Goal: Task Accomplishment & Management: Use online tool/utility

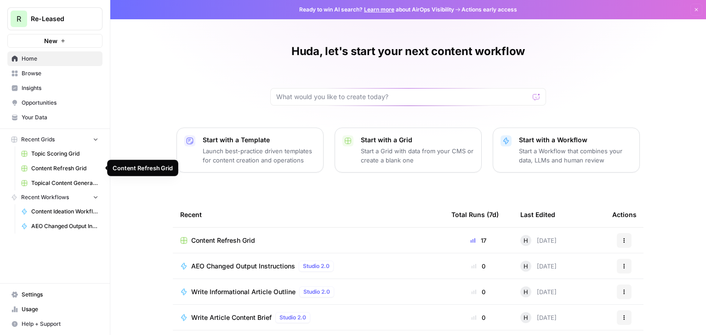
click at [73, 171] on span "Content Refresh Grid" at bounding box center [64, 168] width 67 height 8
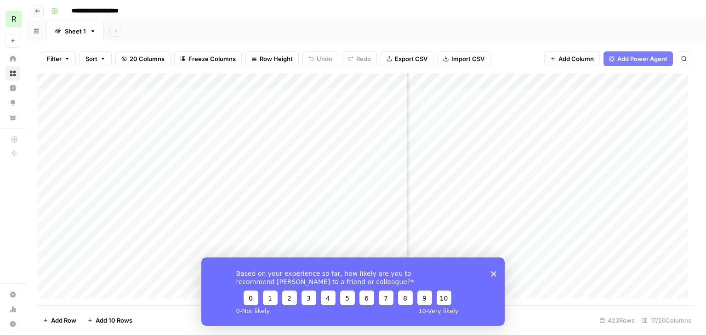
scroll to position [0, 126]
click at [492, 272] on polygon "Close survey" at bounding box center [494, 274] width 6 height 6
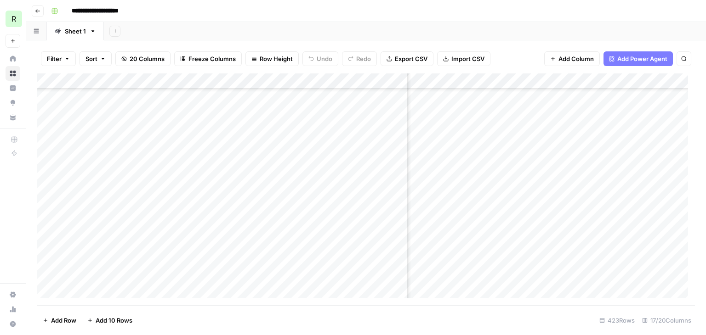
scroll to position [228, 610]
click at [624, 154] on div "Add Column" at bounding box center [365, 189] width 657 height 232
click at [656, 147] on div "Add Column" at bounding box center [365, 189] width 657 height 232
click at [656, 147] on body "**********" at bounding box center [353, 167] width 706 height 335
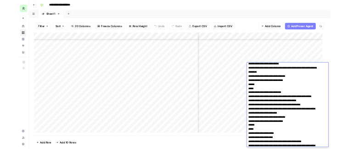
scroll to position [344, 0]
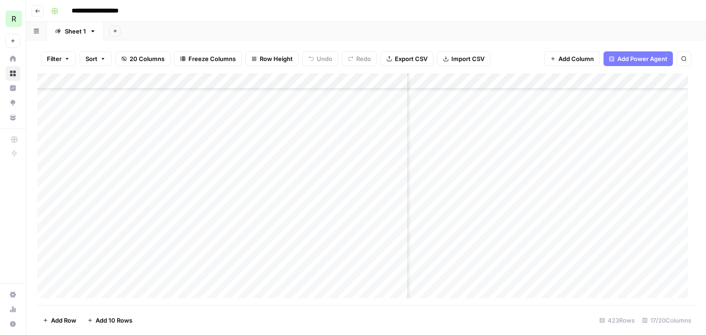
click at [495, 193] on div "Add Column" at bounding box center [365, 189] width 657 height 232
click at [493, 196] on div "Add Column" at bounding box center [365, 189] width 657 height 232
click at [496, 146] on div "Add Column" at bounding box center [365, 189] width 657 height 232
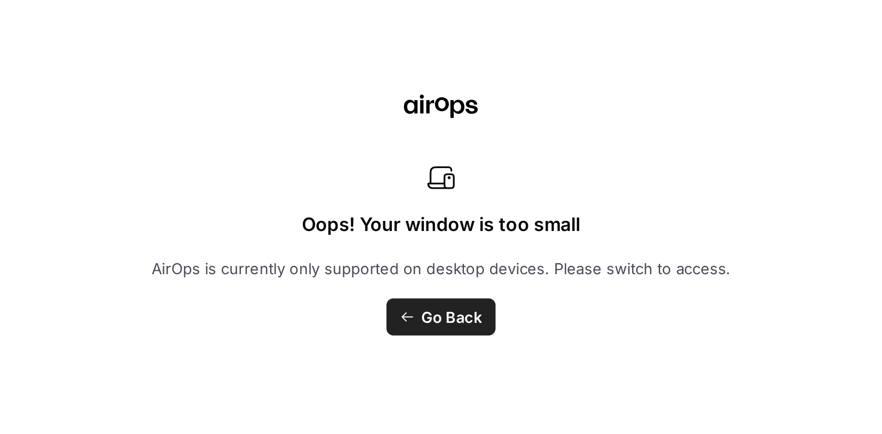
scroll to position [228, 610]
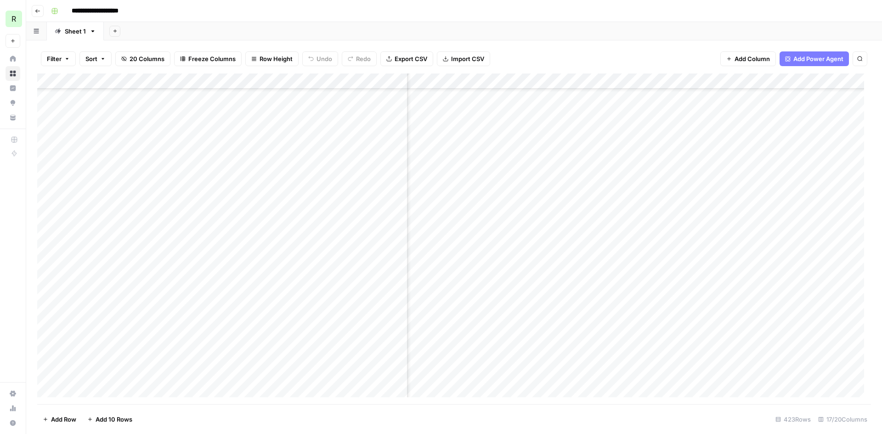
click at [636, 149] on div "Add Column" at bounding box center [454, 238] width 834 height 331
click at [659, 148] on div "Add Column" at bounding box center [454, 238] width 834 height 331
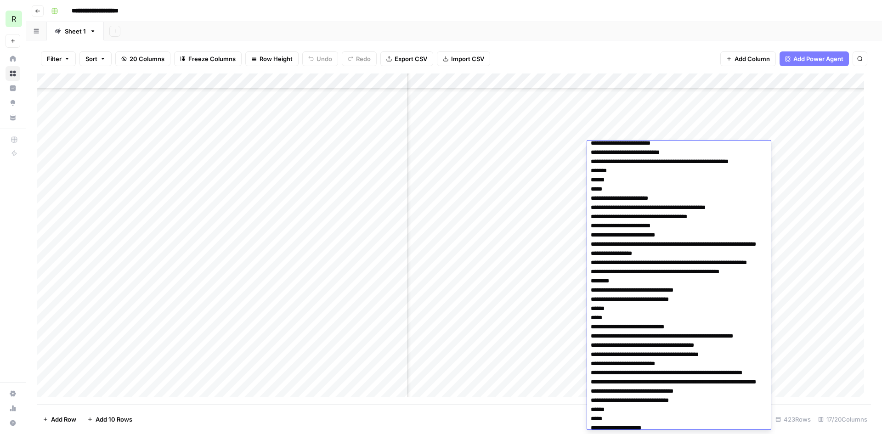
scroll to position [245, 0]
drag, startPoint x: 687, startPoint y: 319, endPoint x: 590, endPoint y: 310, distance: 96.9
click at [551, 171] on div "Add Column" at bounding box center [454, 238] width 834 height 331
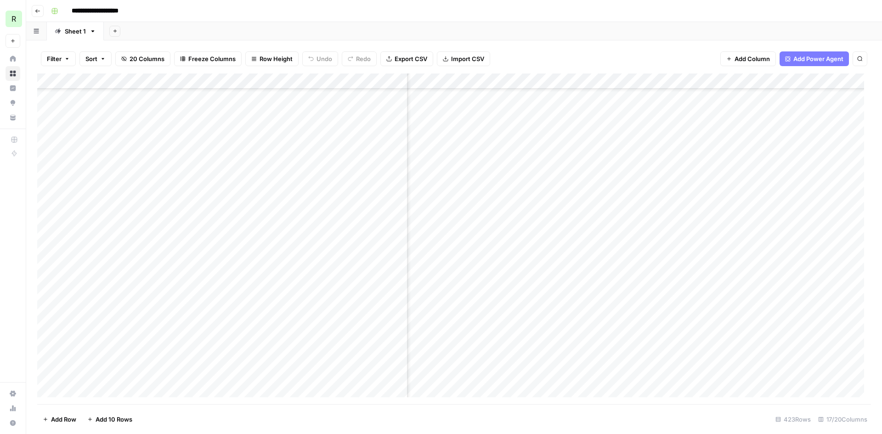
click at [549, 149] on div "Add Column" at bounding box center [454, 238] width 834 height 331
click at [605, 147] on div "Add Column" at bounding box center [454, 238] width 834 height 331
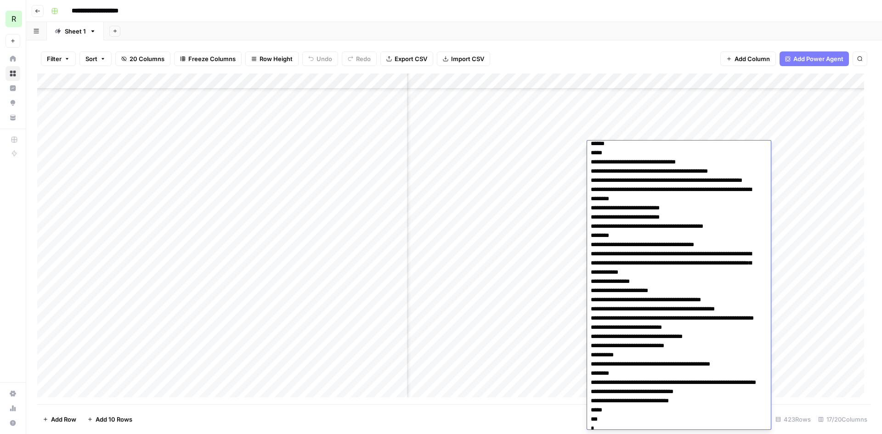
scroll to position [1613, 0]
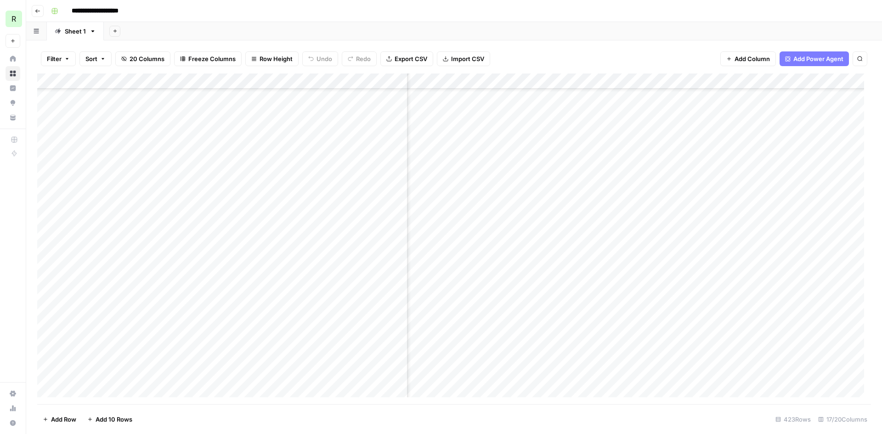
click at [542, 153] on div "Add Column" at bounding box center [454, 238] width 834 height 331
click at [487, 79] on div "Add Column" at bounding box center [454, 238] width 834 height 331
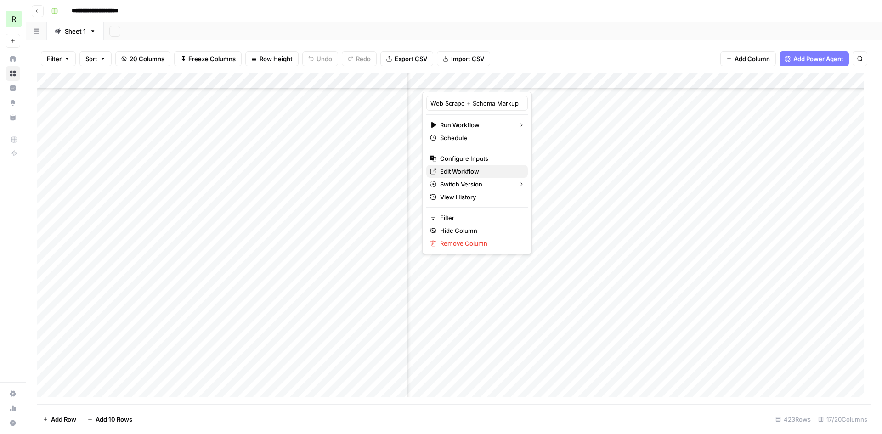
click at [487, 174] on span "Edit Workflow" at bounding box center [480, 171] width 80 height 9
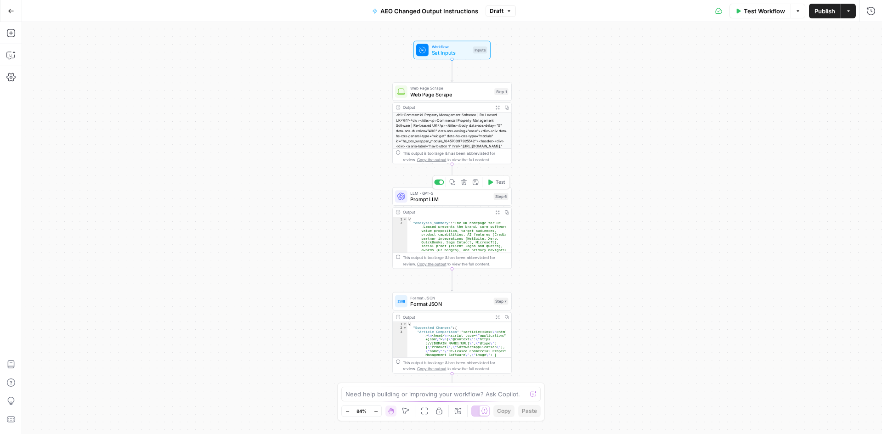
click at [492, 201] on div "LLM · GPT-5 Prompt LLM Step 6 Copy step Delete step Add Note Test" at bounding box center [451, 196] width 113 height 13
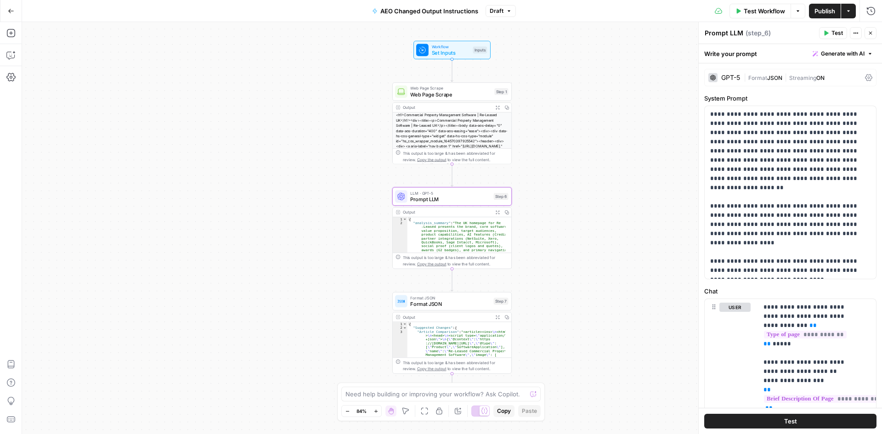
click at [730, 75] on div "GPT-5" at bounding box center [730, 77] width 19 height 6
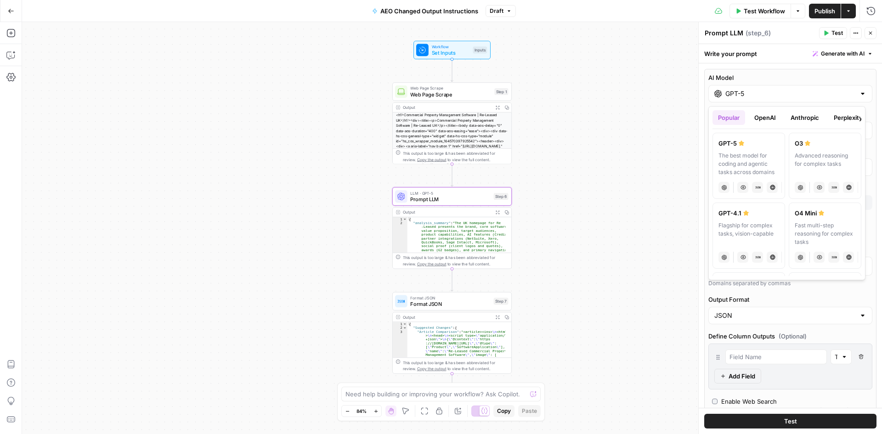
click at [739, 90] on input "GPT-5" at bounding box center [790, 93] width 130 height 9
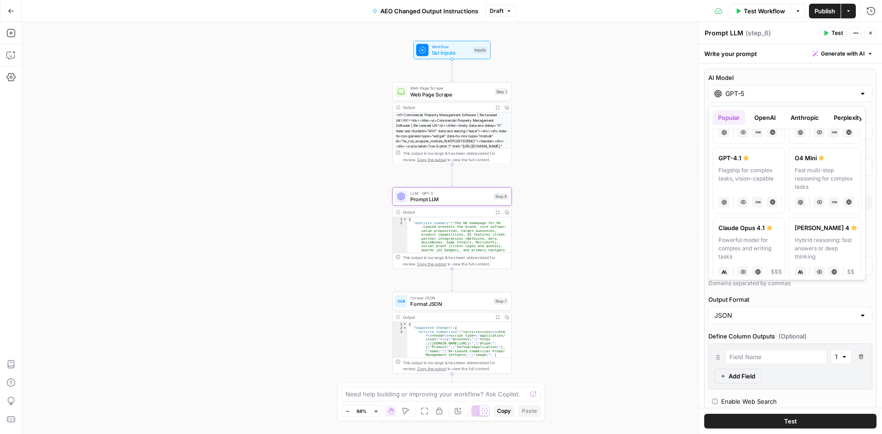
scroll to position [56, 0]
click at [844, 117] on button "Perplexity" at bounding box center [848, 117] width 40 height 15
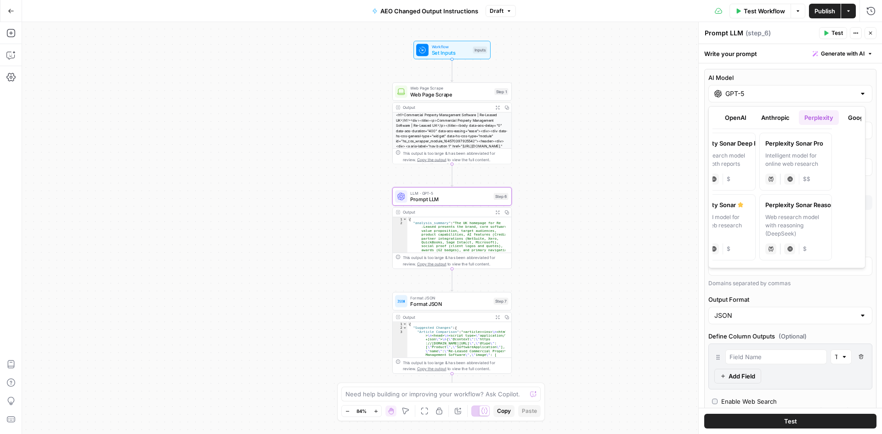
scroll to position [0, 0]
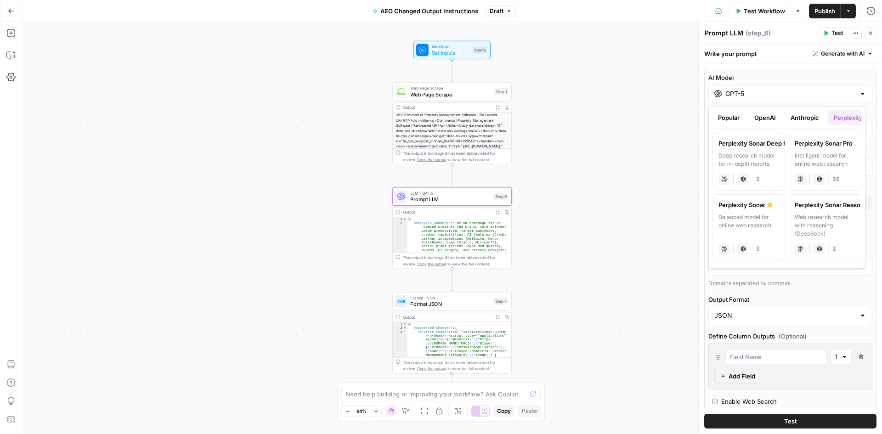
click at [775, 224] on div "Balanced model for online web research" at bounding box center [748, 225] width 61 height 25
type input "Perplexity Sonar"
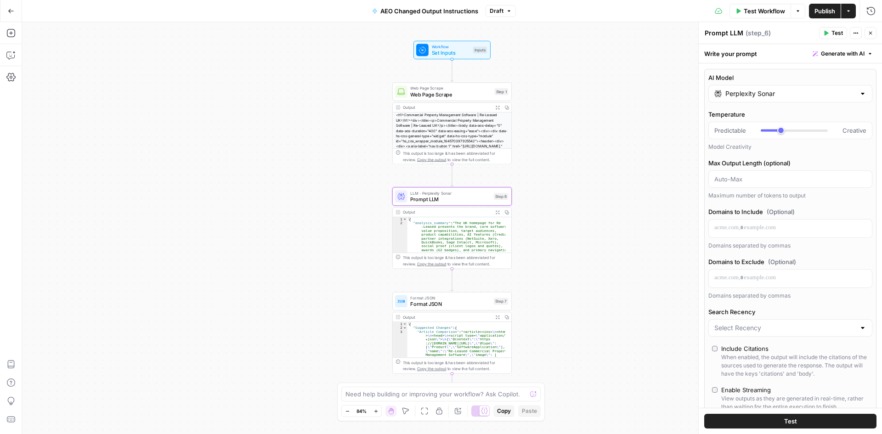
click at [837, 34] on span "Test" at bounding box center [836, 33] width 11 height 8
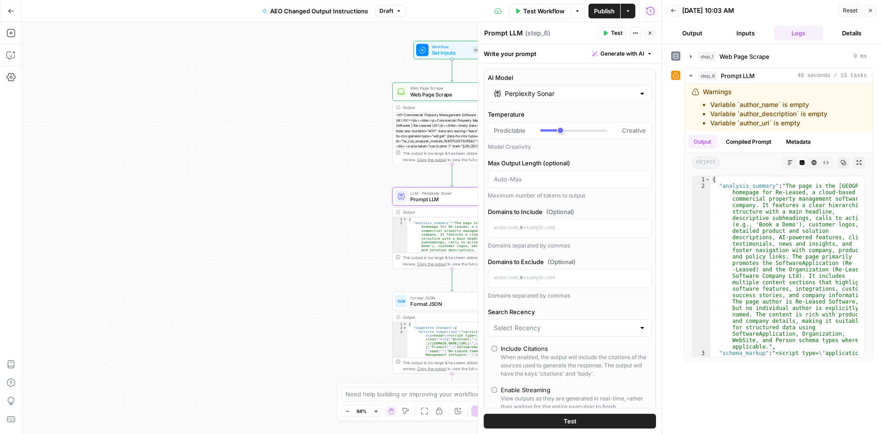
click at [870, 8] on icon "button" at bounding box center [871, 11] width 6 height 6
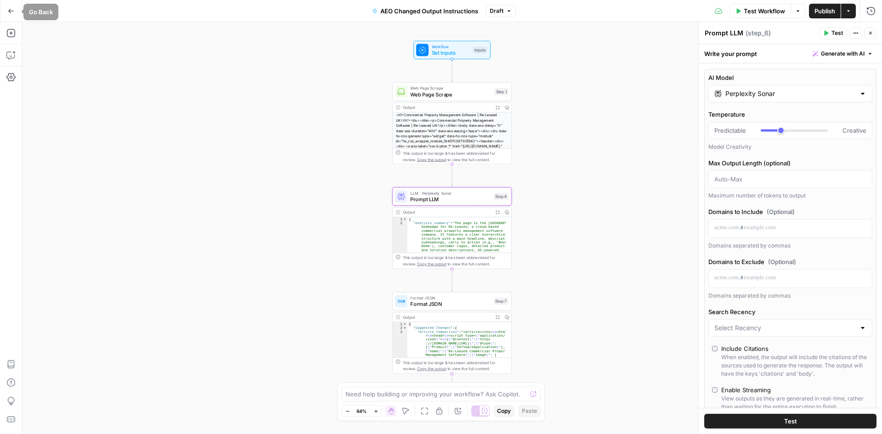
click at [9, 11] on icon "button" at bounding box center [11, 11] width 6 height 4
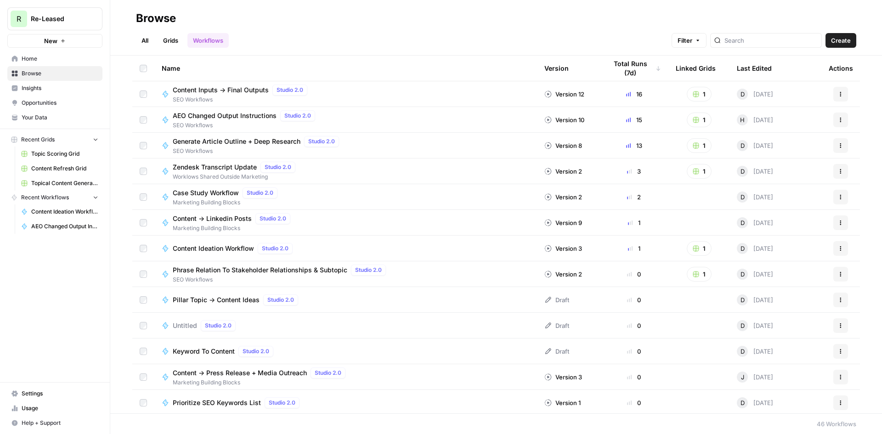
click at [68, 171] on span "Content Refresh Grid" at bounding box center [64, 168] width 67 height 8
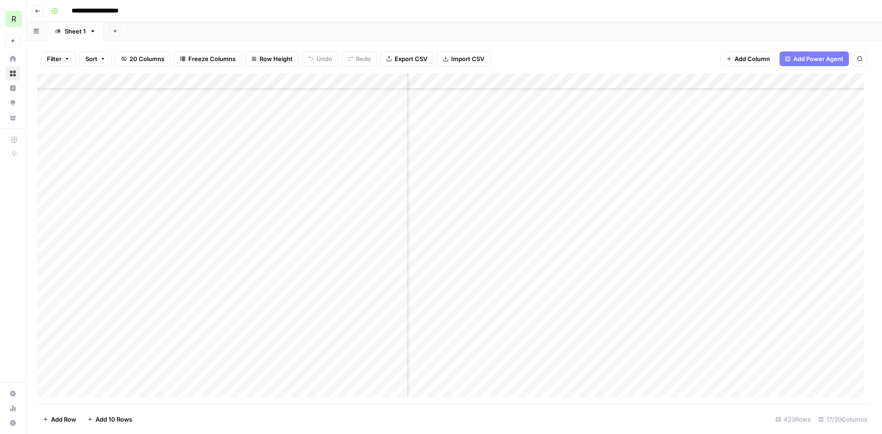
scroll to position [64, 490]
drag, startPoint x: 586, startPoint y: 83, endPoint x: 606, endPoint y: 79, distance: 20.0
click at [606, 79] on div "Add Column" at bounding box center [454, 238] width 834 height 331
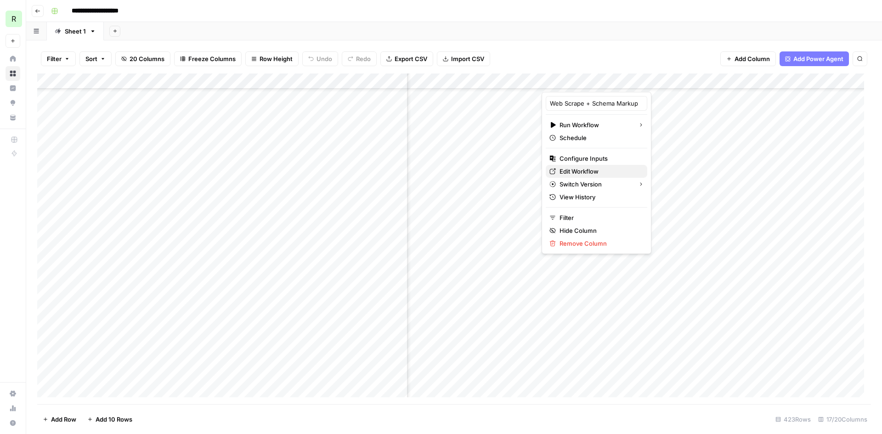
click at [591, 170] on span "Edit Workflow" at bounding box center [599, 171] width 80 height 9
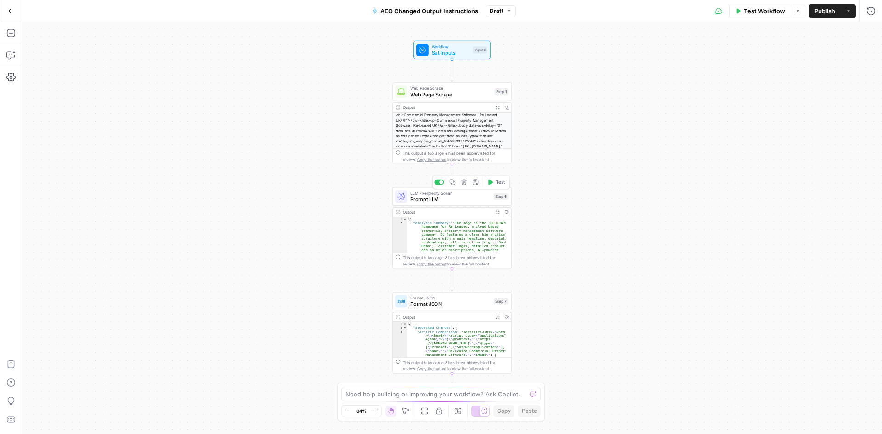
click at [485, 195] on span "Prompt LLM" at bounding box center [450, 199] width 80 height 8
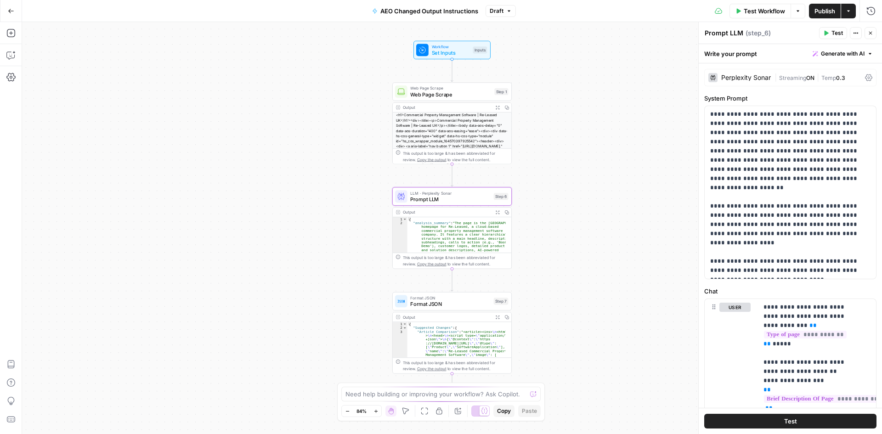
click at [818, 13] on span "Publish" at bounding box center [824, 10] width 21 height 9
click at [16, 15] on button "Go Back" at bounding box center [11, 11] width 17 height 17
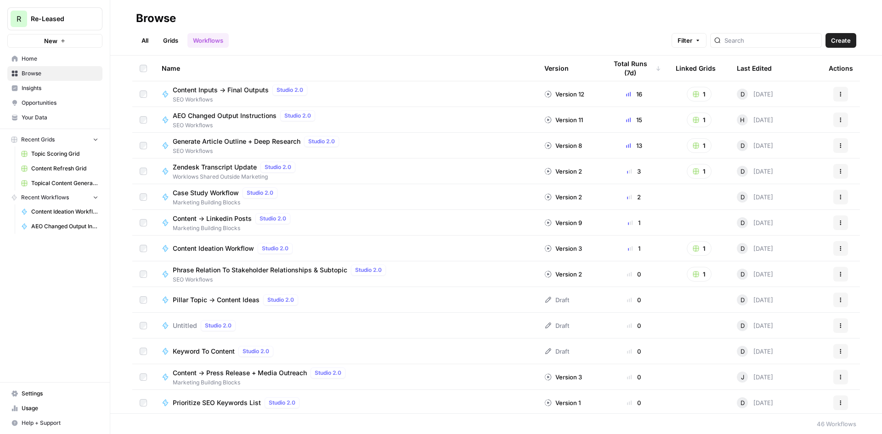
click at [82, 170] on span "Content Refresh Grid" at bounding box center [64, 168] width 67 height 8
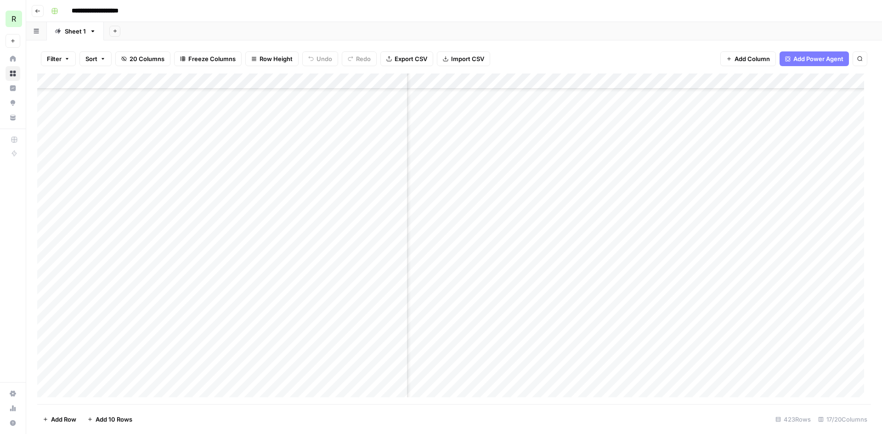
scroll to position [55, 451]
click at [653, 322] on div "Add Column" at bounding box center [454, 238] width 834 height 331
